Goal: Task Accomplishment & Management: Manage account settings

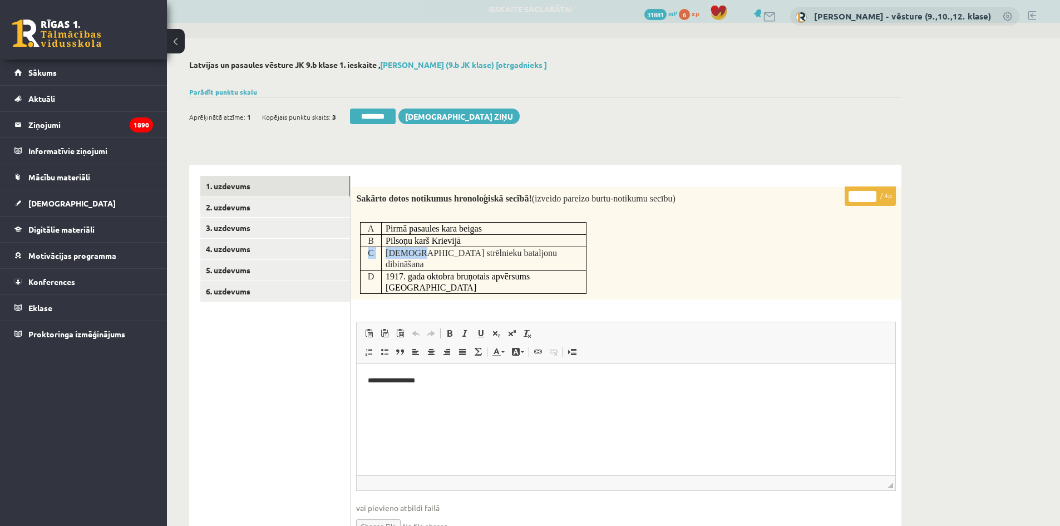
drag, startPoint x: 542, startPoint y: 245, endPoint x: 413, endPoint y: 256, distance: 129.5
click at [412, 258] on tbody "A Pirmā pasaules kara beigas B Pilsoņu karš Krievijā C Latviešu strēlnieku bata…" at bounding box center [472, 258] width 225 height 71
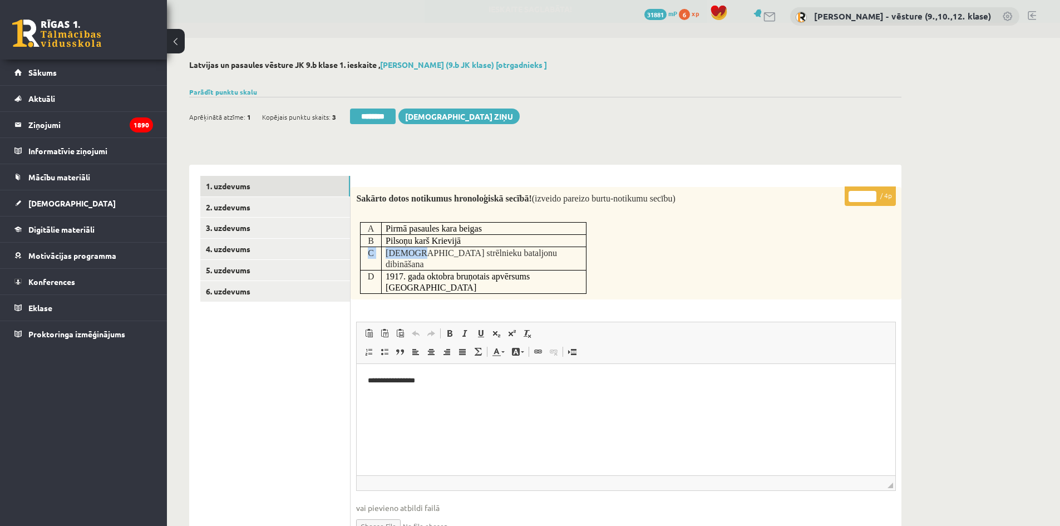
click at [412, 256] on span "Latviešu strēlnieku bataljonu dibināšana" at bounding box center [470, 258] width 171 height 21
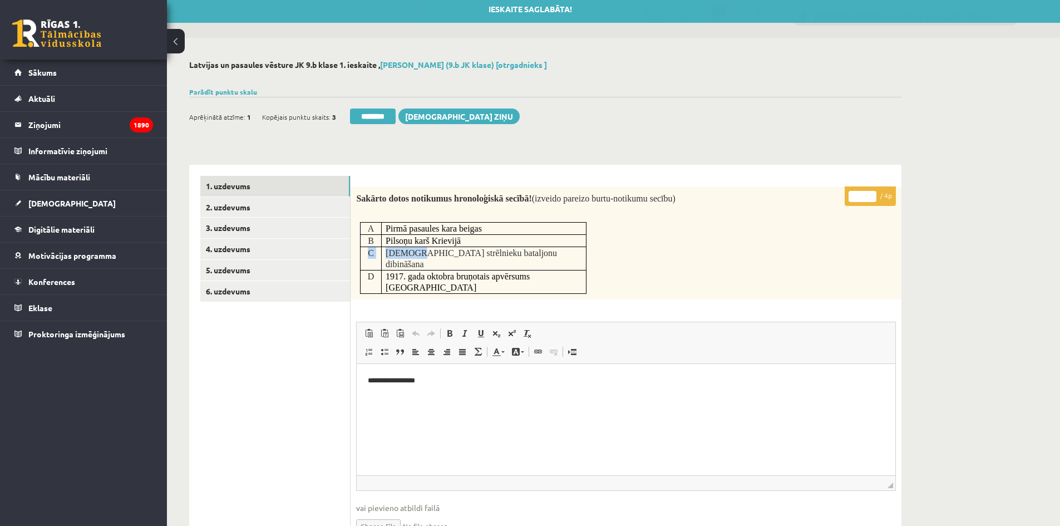
click at [383, 255] on td "Latviešu strēlnieku bataljonu dibināšana" at bounding box center [483, 257] width 205 height 23
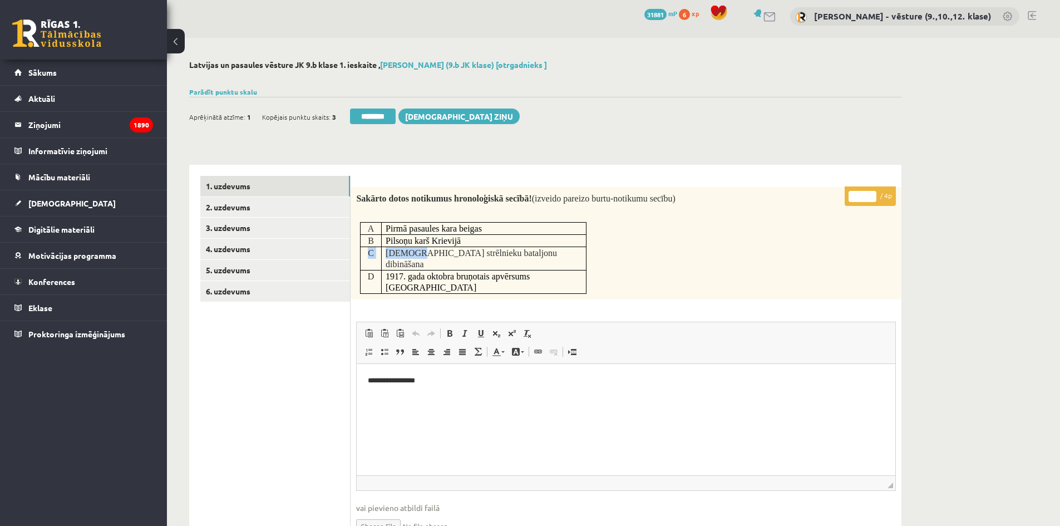
click at [390, 254] on span "Latviešu strēlnieku bataljonu dibināšana" at bounding box center [470, 258] width 171 height 21
drag, startPoint x: 385, startPoint y: 252, endPoint x: 536, endPoint y: 254, distance: 150.2
click at [536, 254] on p "Latviešu strēlnieku bataljonu dibināšana" at bounding box center [483, 258] width 196 height 23
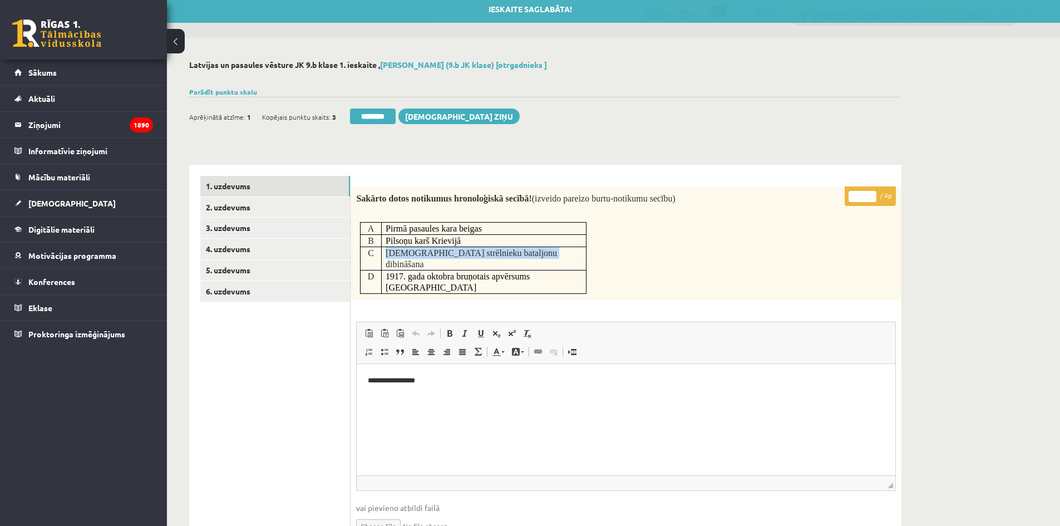
copy span "Latviešu strēlnieku bataljonu dibināšana"
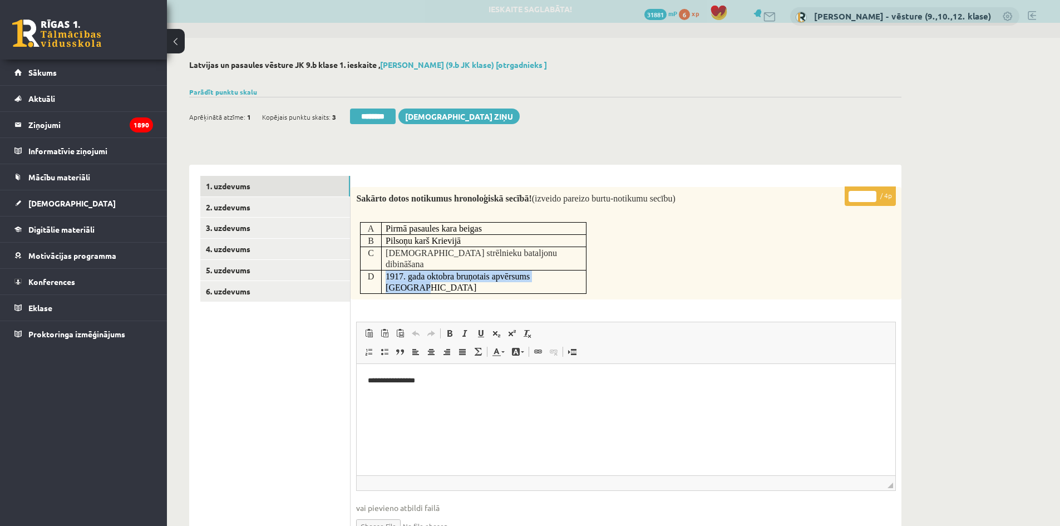
drag, startPoint x: 569, startPoint y: 263, endPoint x: 387, endPoint y: 266, distance: 182.5
click at [387, 270] on p "1917. gada oktobra bruņotais apvērsums Krievijā" at bounding box center [483, 281] width 196 height 23
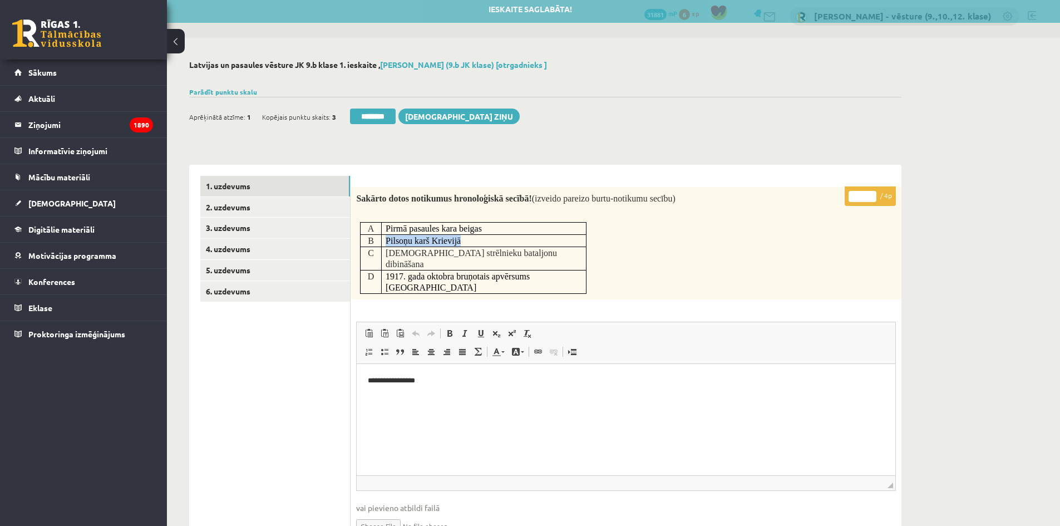
drag, startPoint x: 480, startPoint y: 243, endPoint x: 386, endPoint y: 245, distance: 94.0
click at [386, 245] on p "Pilsoņu karš Krievijā" at bounding box center [483, 241] width 196 height 12
copy span "Pilsoņu karš Krievijā"
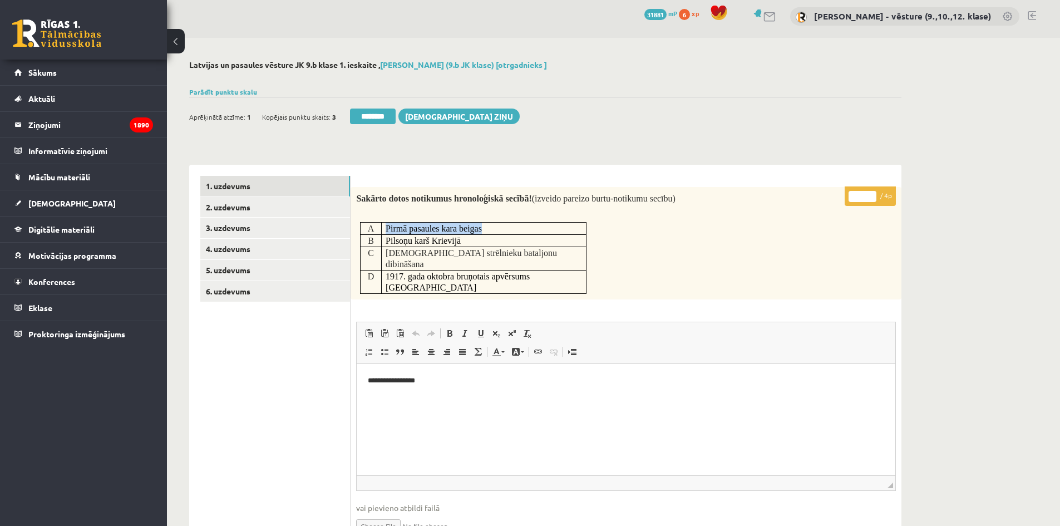
drag, startPoint x: 488, startPoint y: 228, endPoint x: 380, endPoint y: 230, distance: 107.9
click at [380, 230] on tr "A Pirmā pasaules kara beigas" at bounding box center [472, 229] width 225 height 12
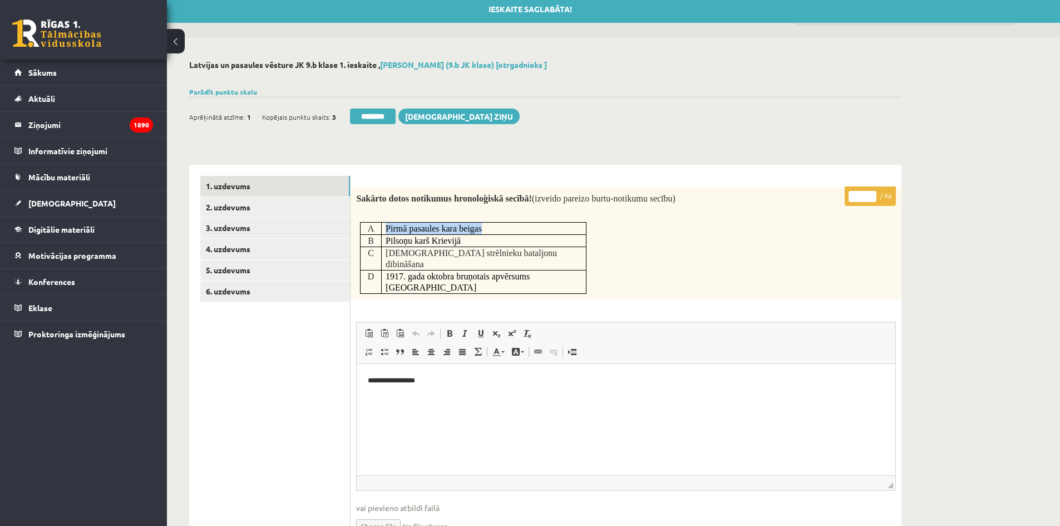
copy tr "Pirmā pasaules kara beigas"
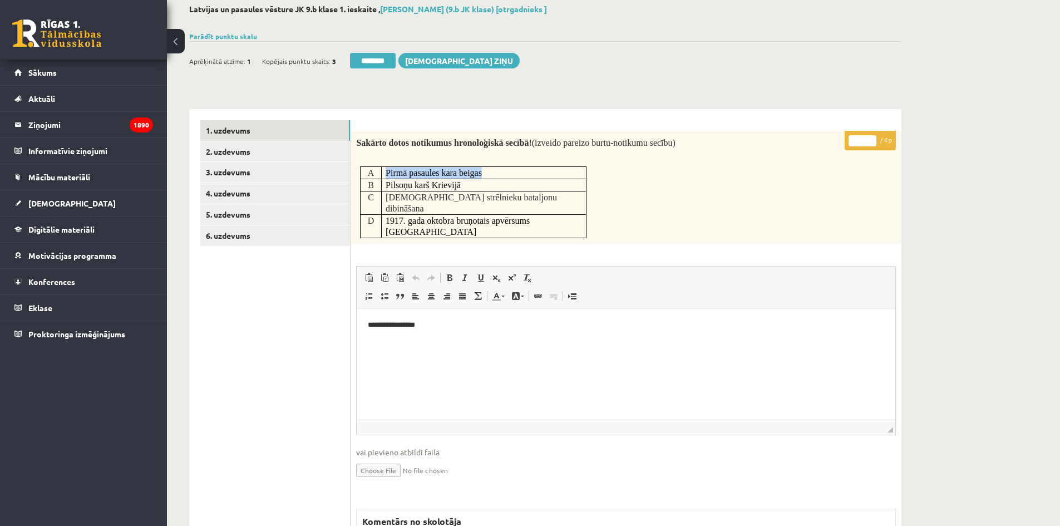
scroll to position [116, 0]
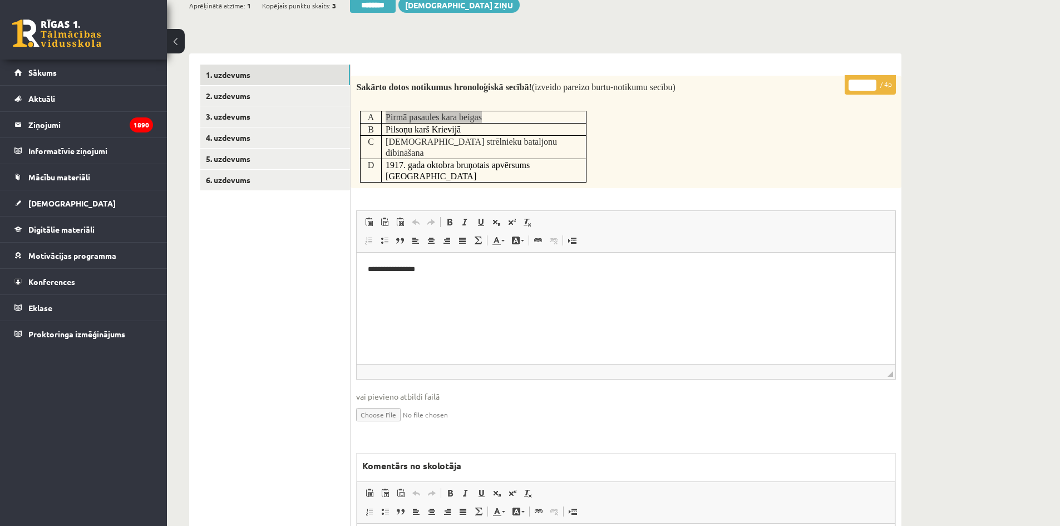
drag, startPoint x: 861, startPoint y: 88, endPoint x: 853, endPoint y: 87, distance: 7.8
click at [853, 87] on input "*" at bounding box center [862, 85] width 28 height 11
type input "*"
click at [927, 204] on div "Latvijas un pasaules vēsture JK 9.b klase 1. ieskaite , Keita Tutina (9.b JK kl…" at bounding box center [613, 321] width 893 height 788
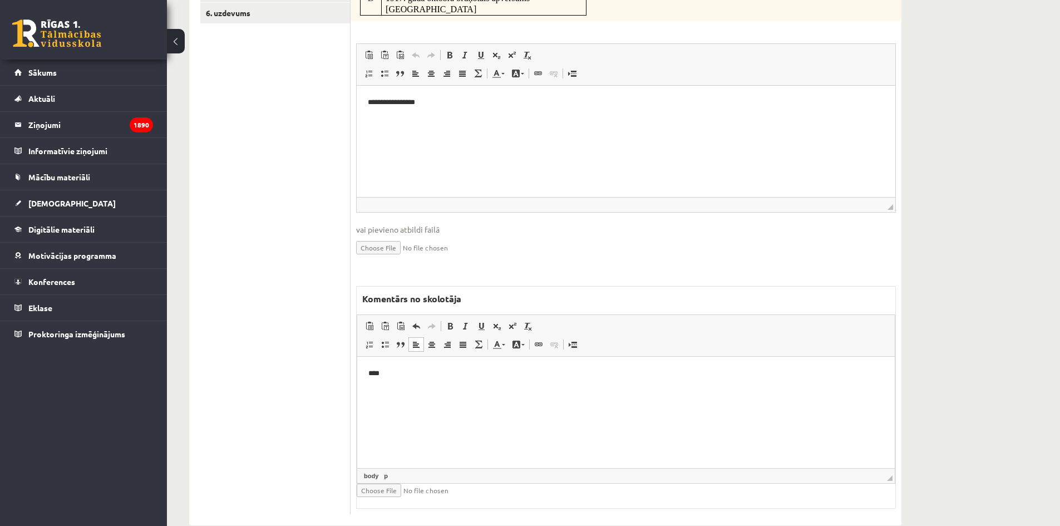
scroll to position [5, 0]
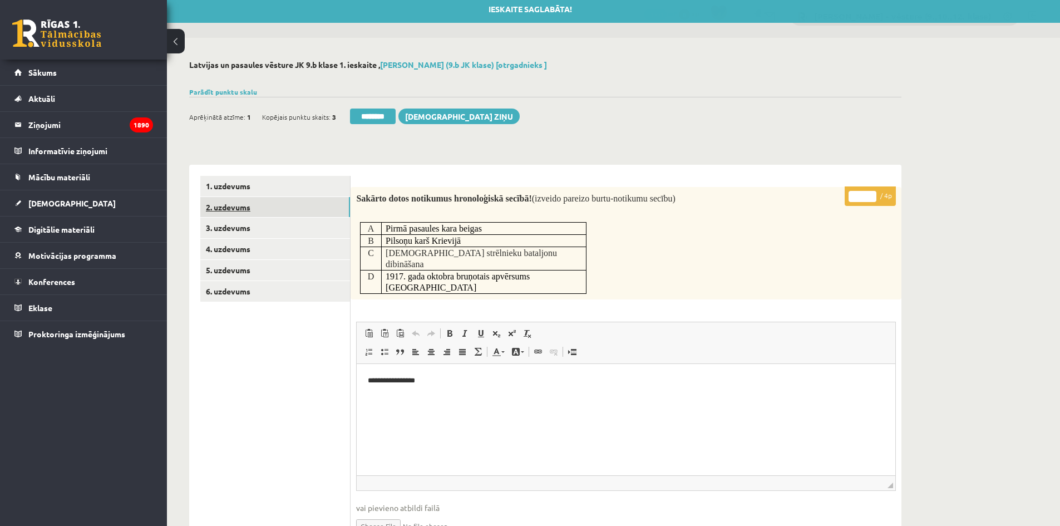
click at [283, 209] on link "2. uzdevums" at bounding box center [275, 207] width 150 height 21
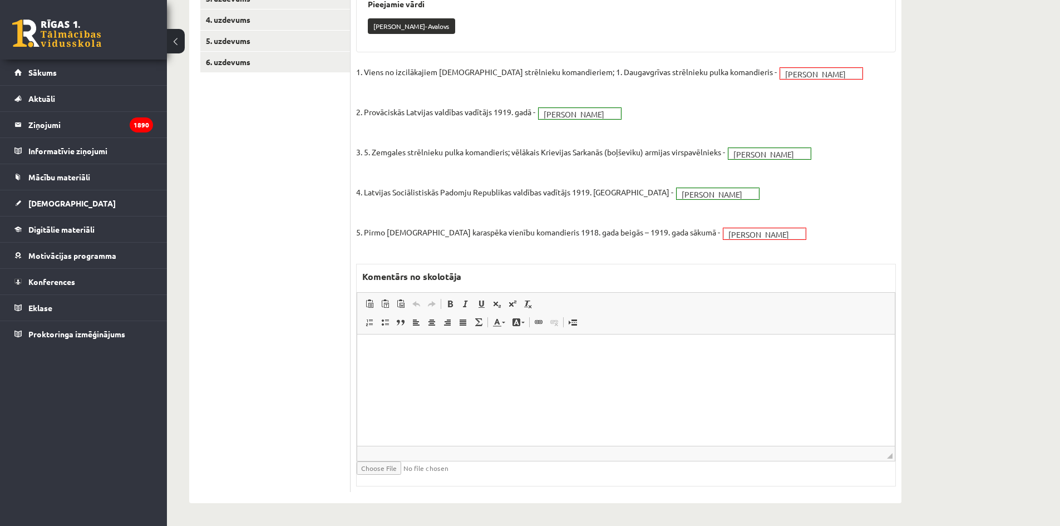
scroll to position [12, 0]
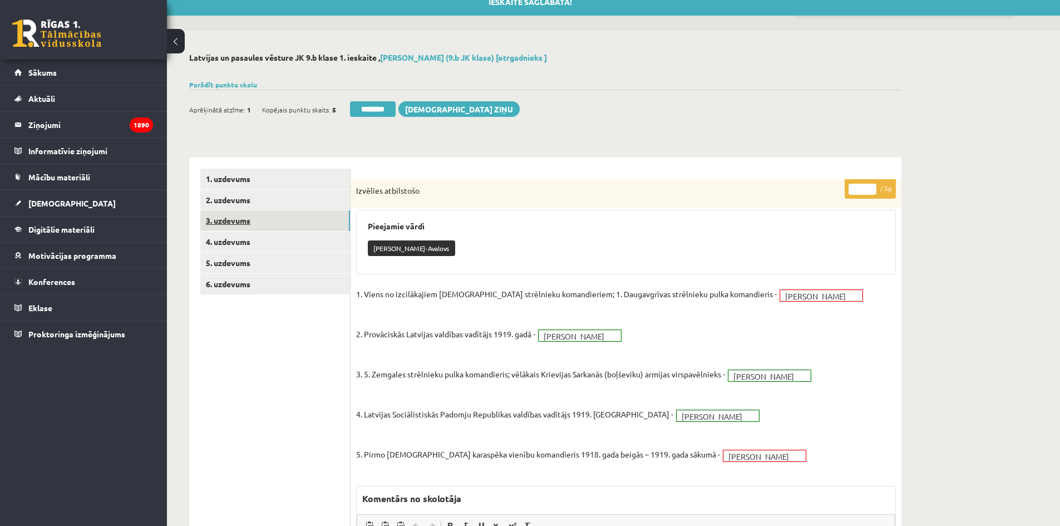
click at [274, 224] on link "3. uzdevums" at bounding box center [275, 220] width 150 height 21
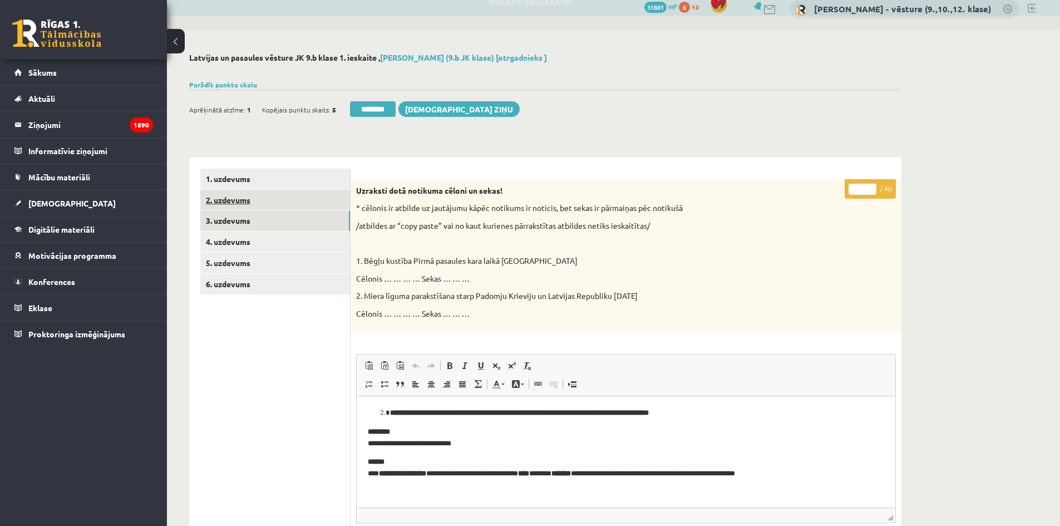
scroll to position [0, 0]
click at [282, 204] on link "2. uzdevums" at bounding box center [275, 200] width 150 height 21
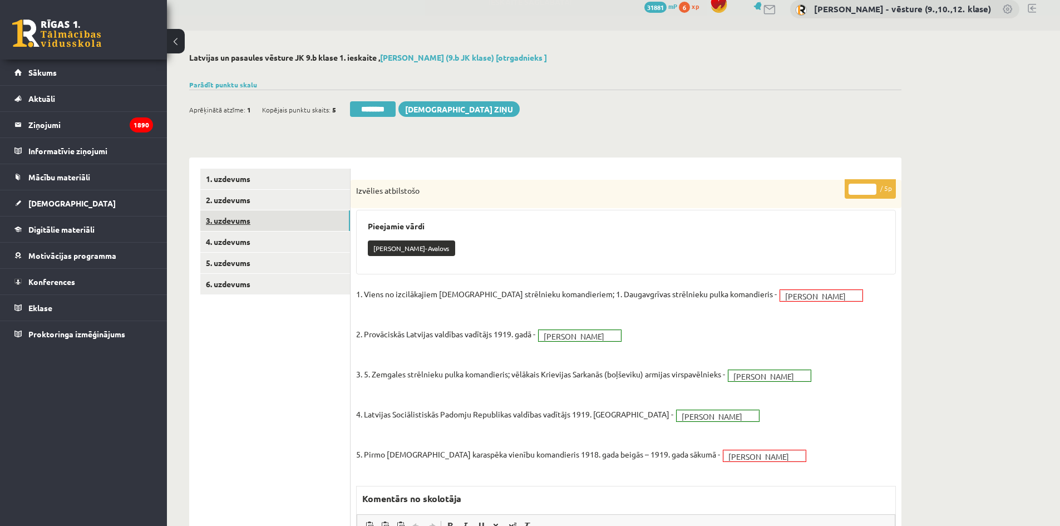
click at [277, 224] on link "3. uzdevums" at bounding box center [275, 220] width 150 height 21
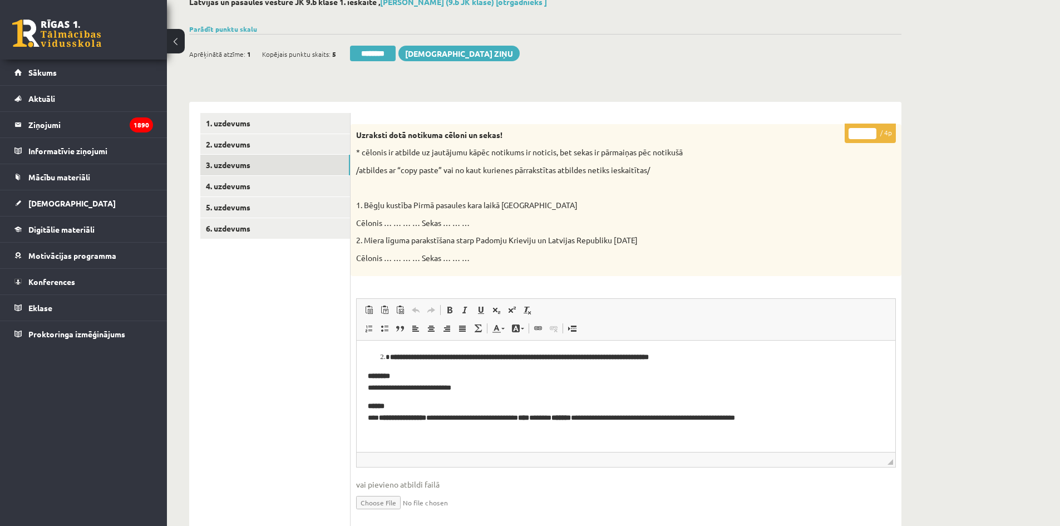
drag, startPoint x: 862, startPoint y: 134, endPoint x: 853, endPoint y: 132, distance: 9.1
click at [853, 132] on input "*" at bounding box center [862, 133] width 28 height 11
click at [861, 136] on input "*" at bounding box center [862, 133] width 28 height 11
type input "*"
click at [914, 216] on div "Latvijas un pasaules vēsture JK 9.b klase 1. ieskaite , Keita Tutina (9.b JK kl…" at bounding box center [545, 388] width 757 height 827
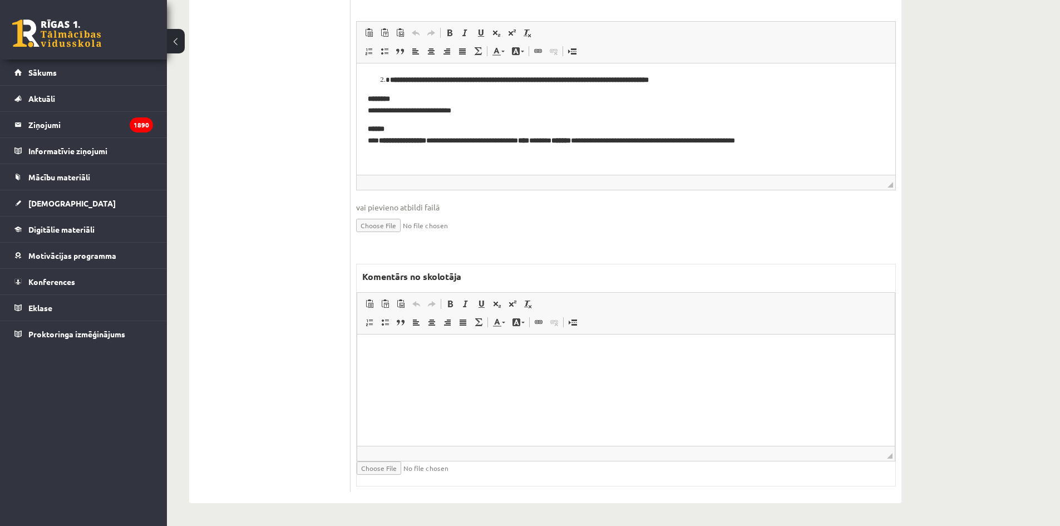
scroll to position [123, 0]
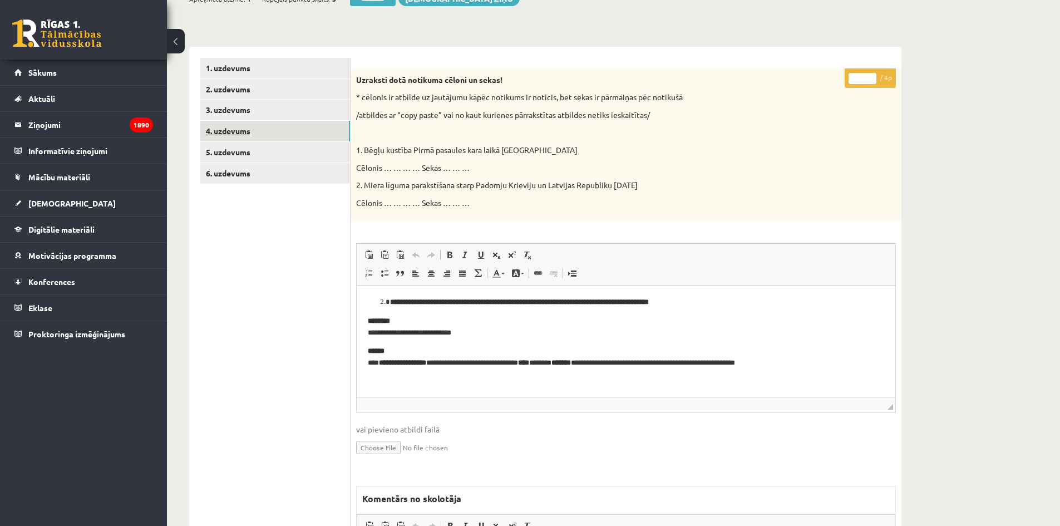
click at [312, 134] on link "4. uzdevums" at bounding box center [275, 131] width 150 height 21
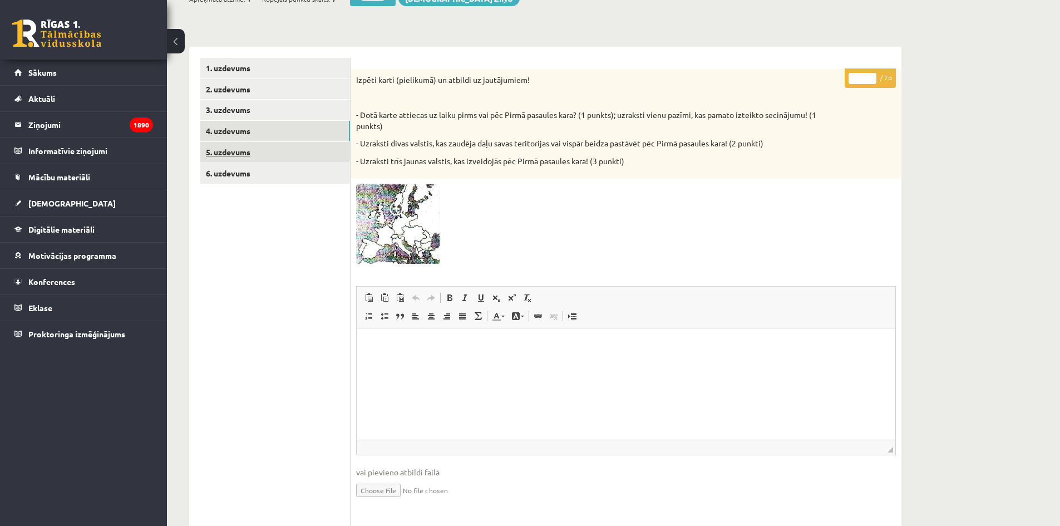
scroll to position [0, 0]
click at [302, 149] on link "5. uzdevums" at bounding box center [275, 152] width 150 height 21
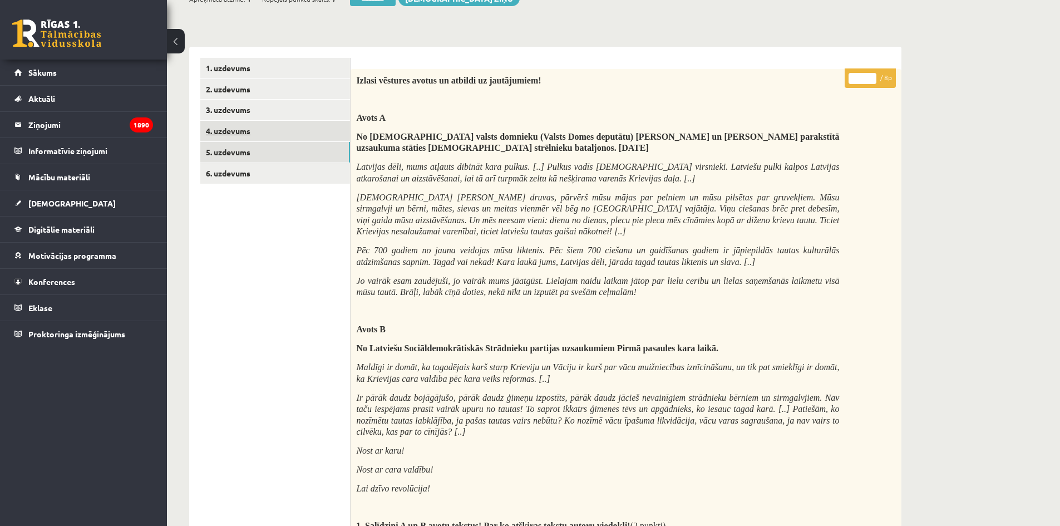
click at [295, 132] on link "4. uzdevums" at bounding box center [275, 131] width 150 height 21
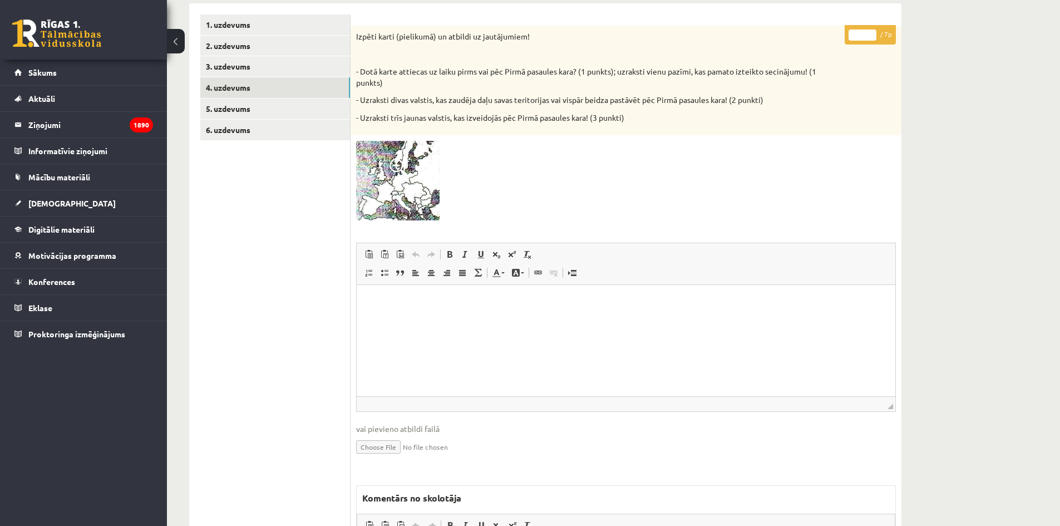
scroll to position [333, 0]
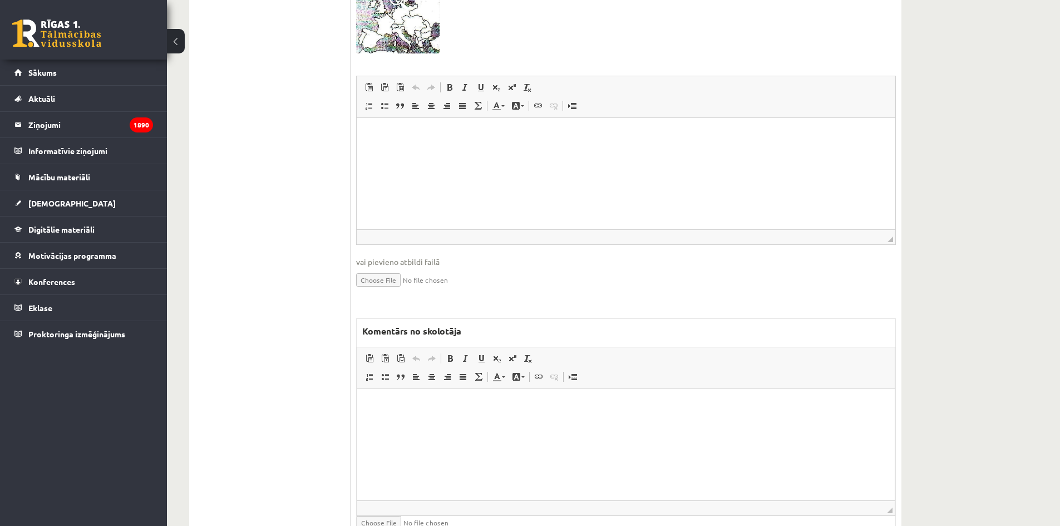
click at [430, 422] on html at bounding box center [625, 405] width 537 height 34
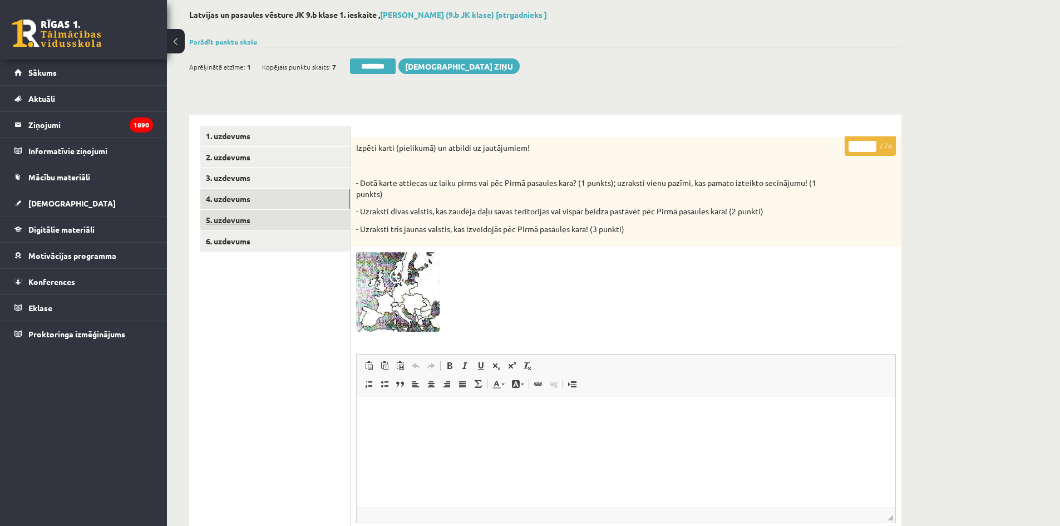
click at [269, 223] on link "5. uzdevums" at bounding box center [275, 220] width 150 height 21
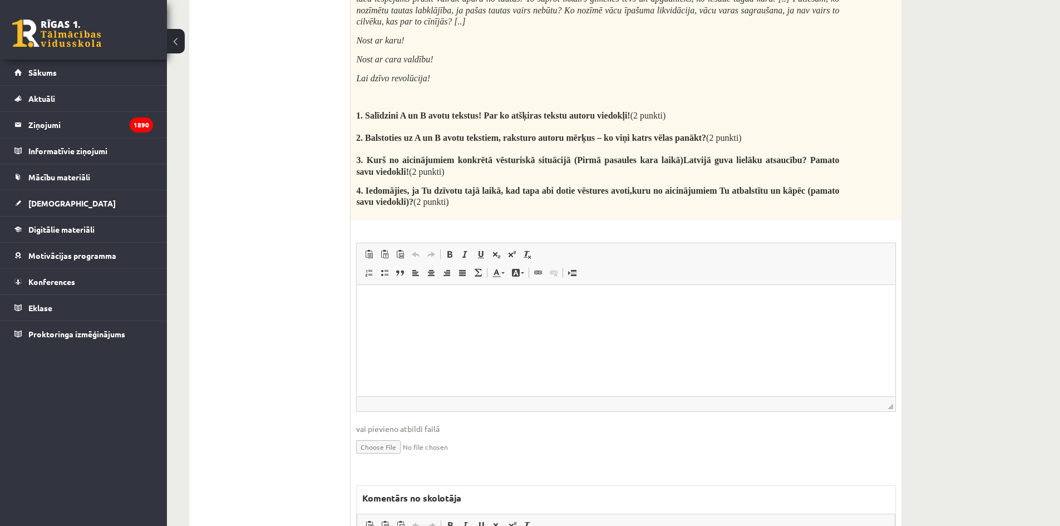
scroll to position [755, 0]
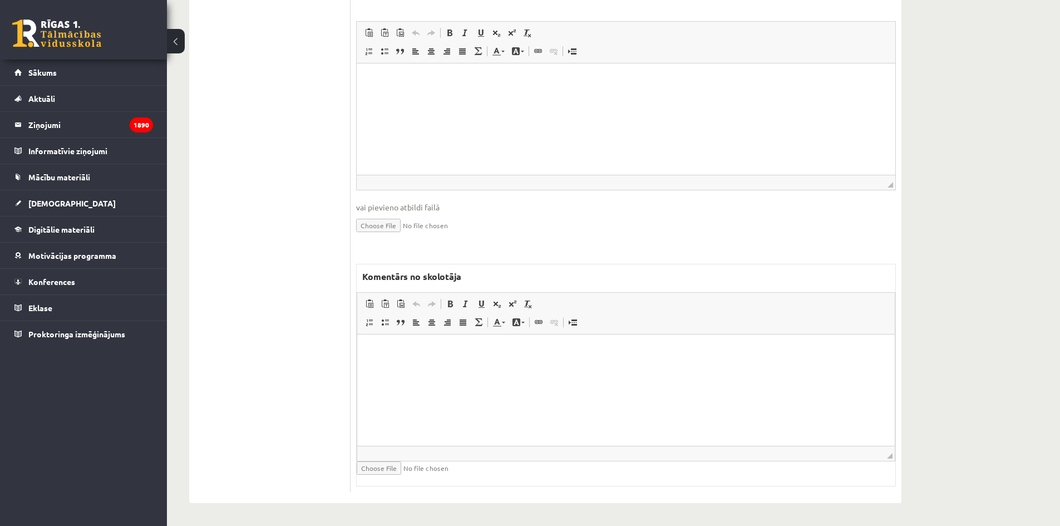
click at [526, 368] on html at bounding box center [625, 351] width 537 height 34
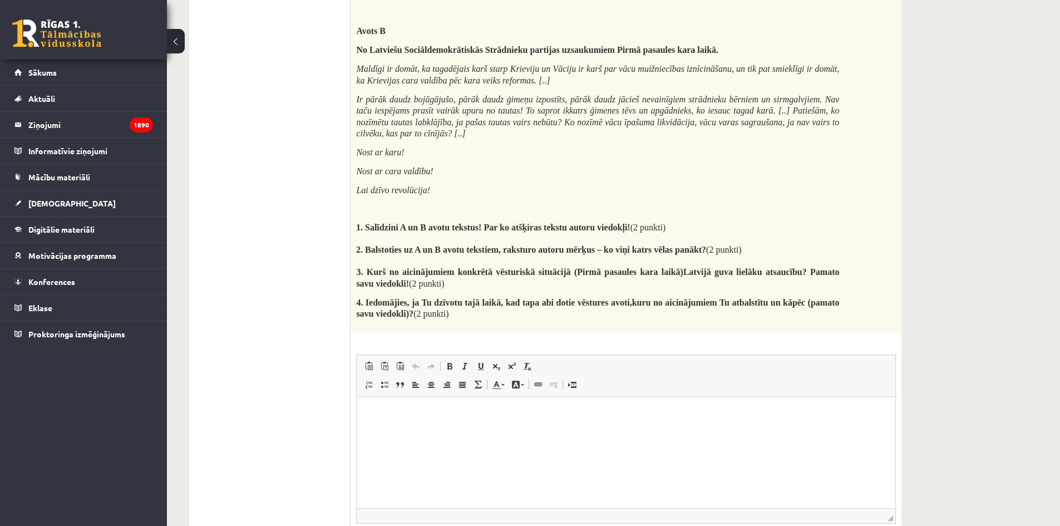
scroll to position [199, 0]
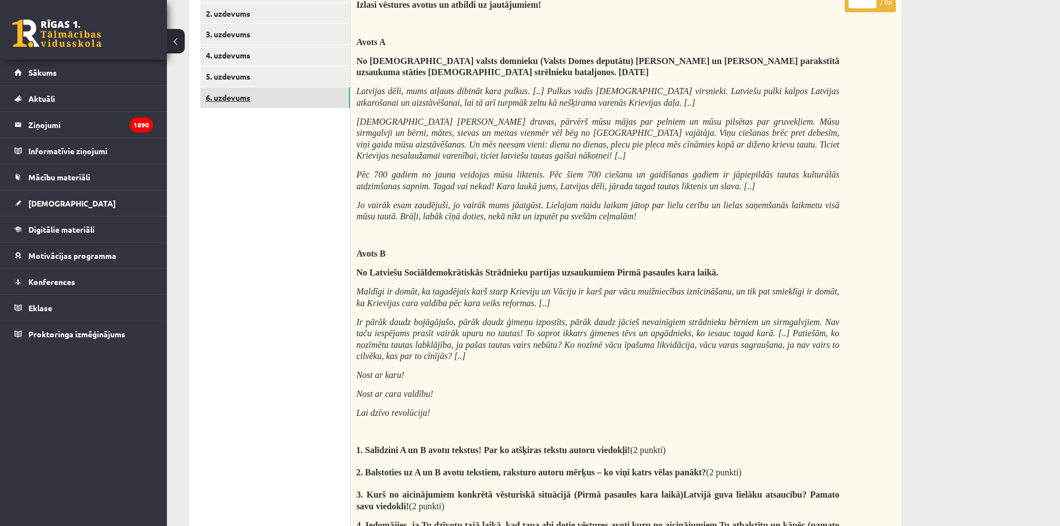
click at [272, 93] on link "6. uzdevums" at bounding box center [275, 97] width 150 height 21
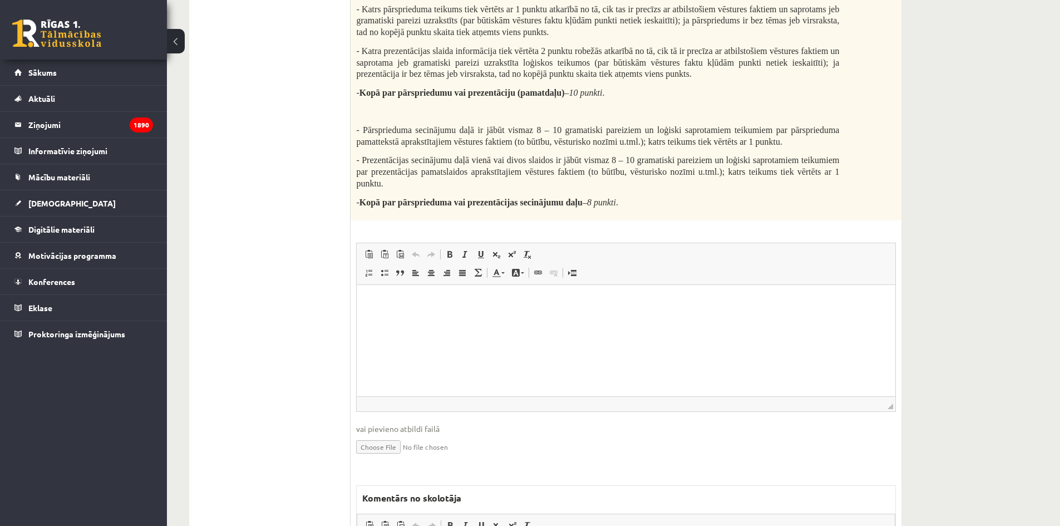
scroll to position [504, 0]
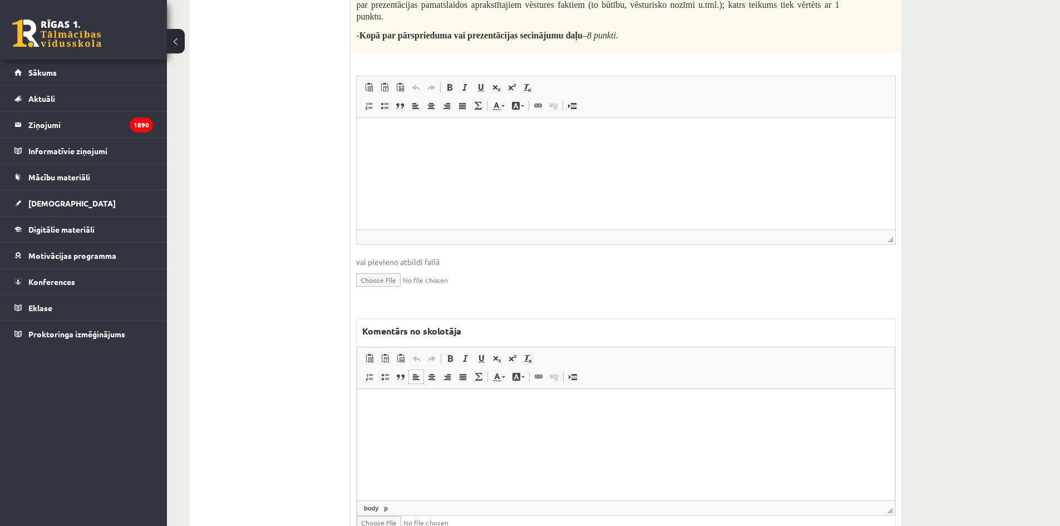
click at [488, 423] on html at bounding box center [625, 406] width 537 height 34
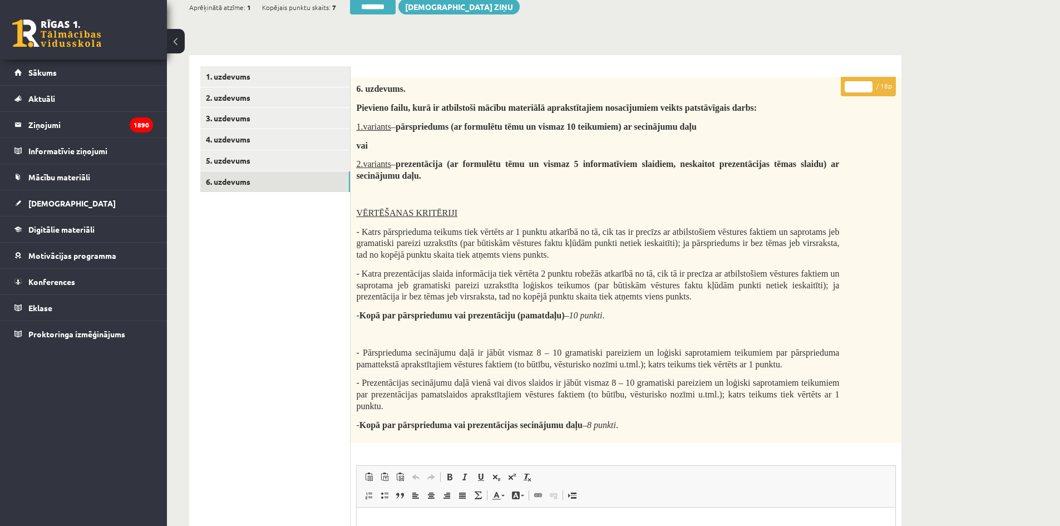
scroll to position [0, 0]
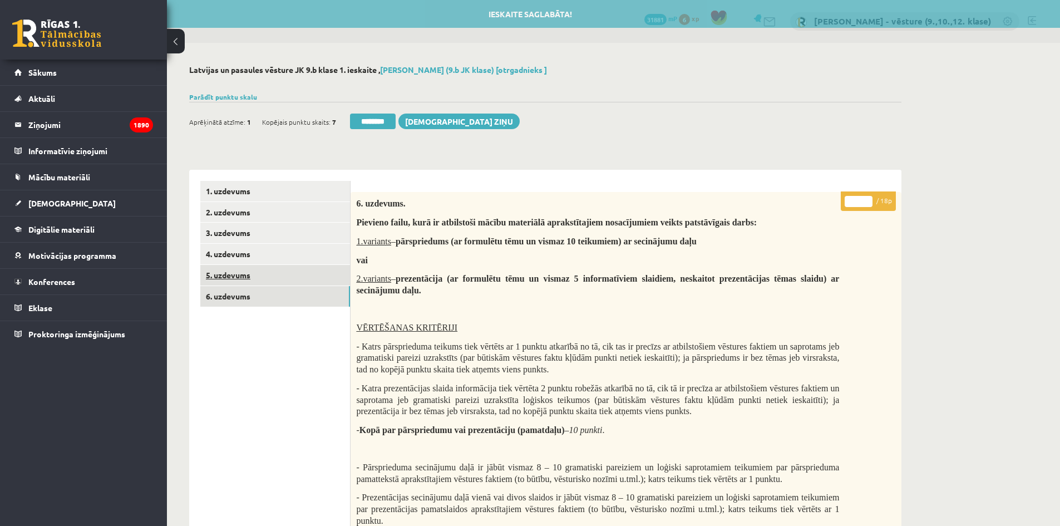
click at [329, 271] on link "5. uzdevums" at bounding box center [275, 275] width 150 height 21
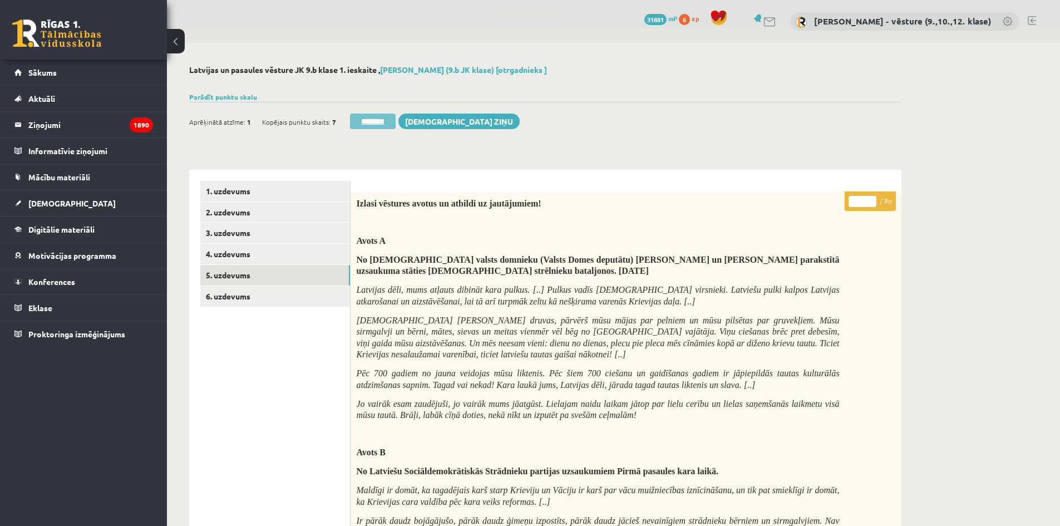
click at [389, 126] on input "********" at bounding box center [373, 121] width 46 height 16
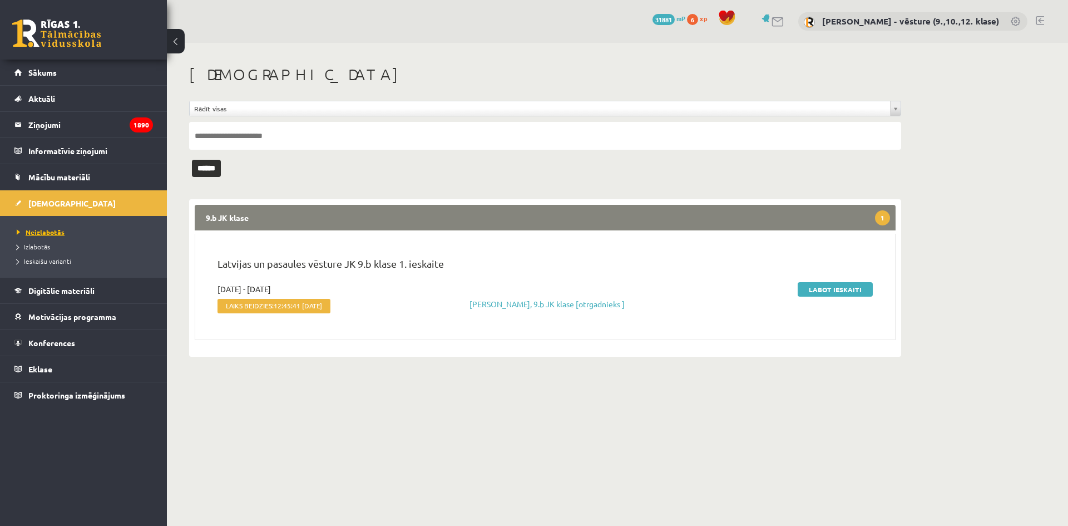
click at [89, 231] on link "Neizlabotās" at bounding box center [86, 232] width 139 height 10
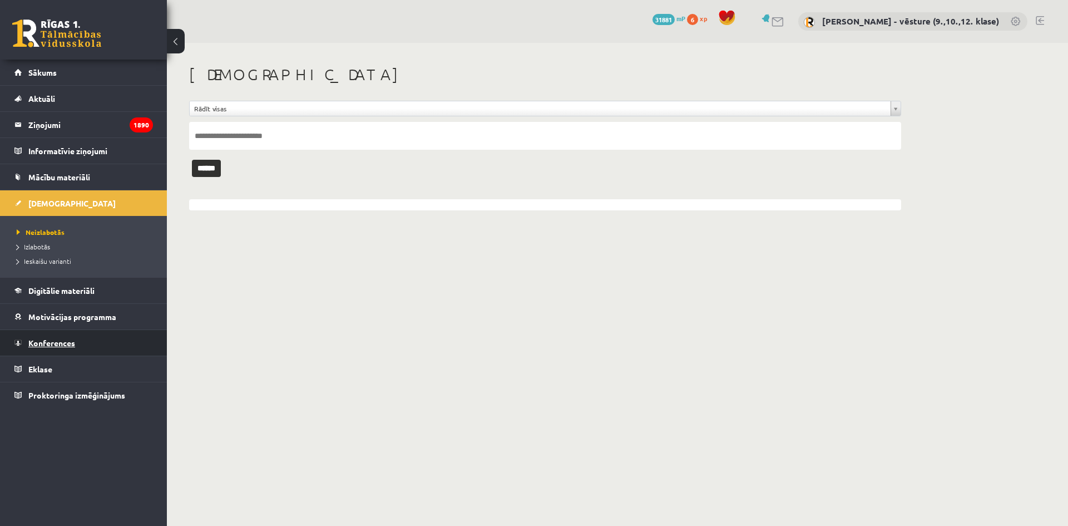
click at [107, 339] on link "Konferences" at bounding box center [83, 343] width 139 height 26
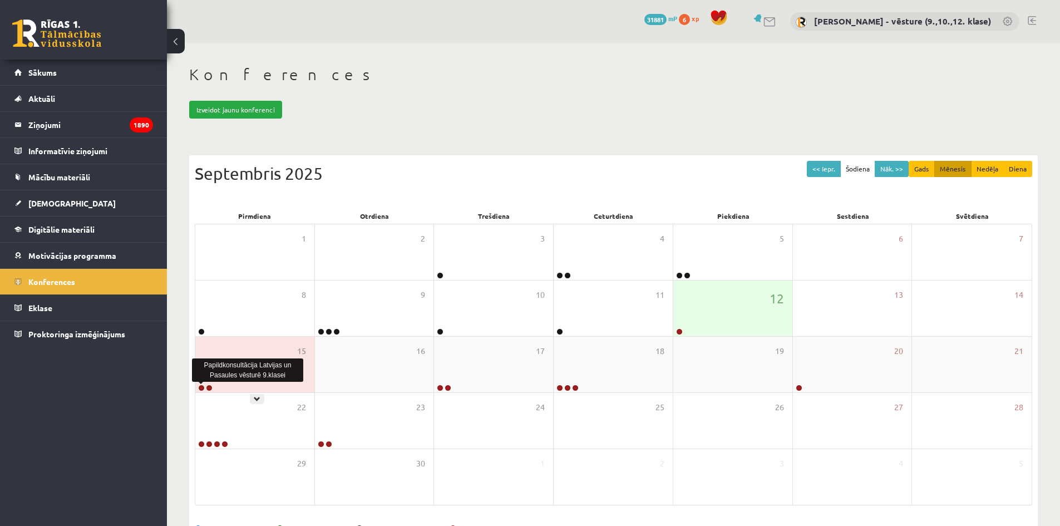
click at [202, 385] on link at bounding box center [201, 387] width 7 height 7
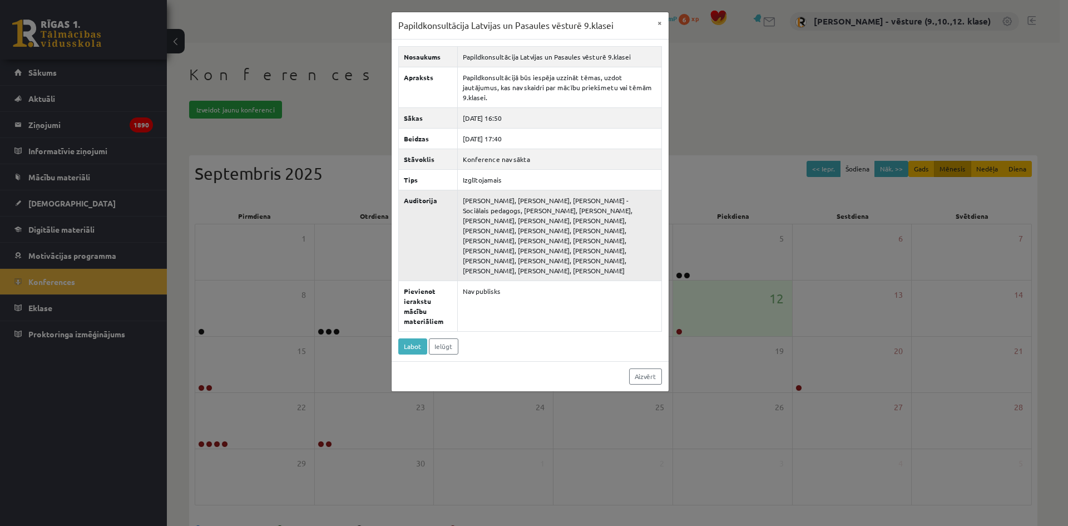
drag, startPoint x: 587, startPoint y: 260, endPoint x: 601, endPoint y: 202, distance: 59.5
click at [601, 202] on td "Artjoms Keržajevs, Viktorija Koroševska, Dagnija Gaubšteina - Sociālais pedagog…" at bounding box center [560, 235] width 204 height 91
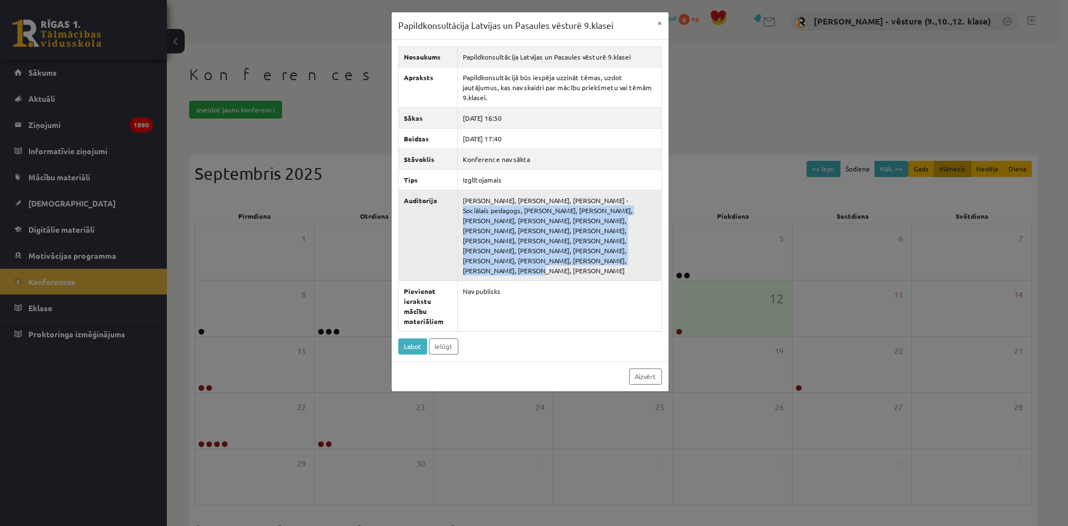
drag, startPoint x: 594, startPoint y: 189, endPoint x: 587, endPoint y: 245, distance: 56.0
click at [588, 245] on td "Artjoms Keržajevs, Viktorija Koroševska, Dagnija Gaubšteina - Sociālais pedagog…" at bounding box center [560, 235] width 204 height 91
click at [587, 245] on td "Artjoms Keržajevs, Viktorija Koroševska, Dagnija Gaubšteina - Sociālais pedagog…" at bounding box center [560, 235] width 204 height 91
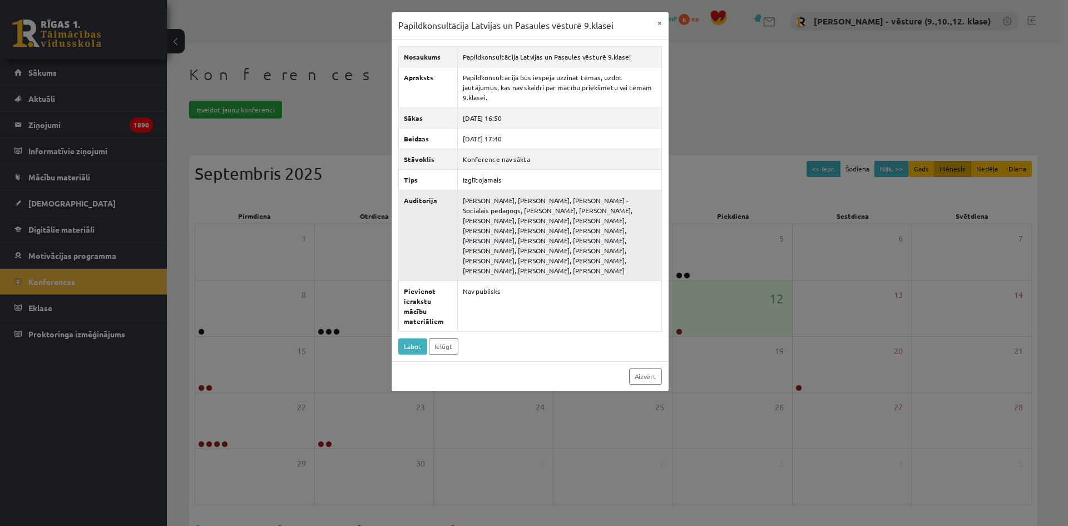
drag, startPoint x: 580, startPoint y: 259, endPoint x: 602, endPoint y: 193, distance: 69.3
click at [602, 194] on td "Artjoms Keržajevs, Viktorija Koroševska, Dagnija Gaubšteina - Sociālais pedagog…" at bounding box center [560, 235] width 204 height 91
click at [602, 193] on td "Artjoms Keržajevs, Viktorija Koroševska, Dagnija Gaubšteina - Sociālais pedagog…" at bounding box center [560, 235] width 204 height 91
click at [660, 24] on button "×" at bounding box center [660, 22] width 18 height 21
